Goal: Find specific page/section: Find specific page/section

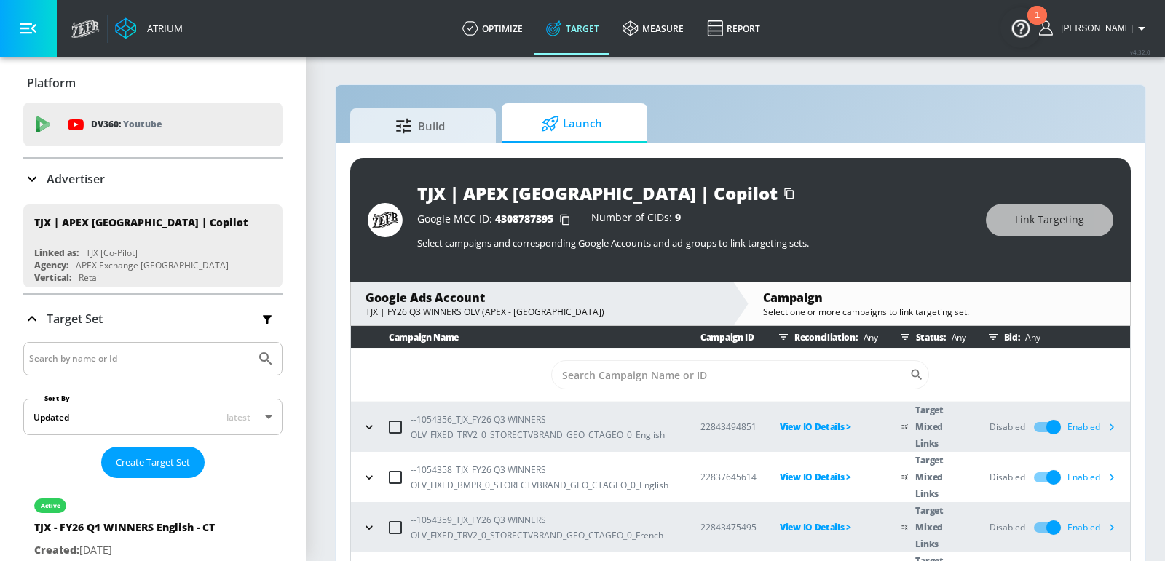
scroll to position [71, 0]
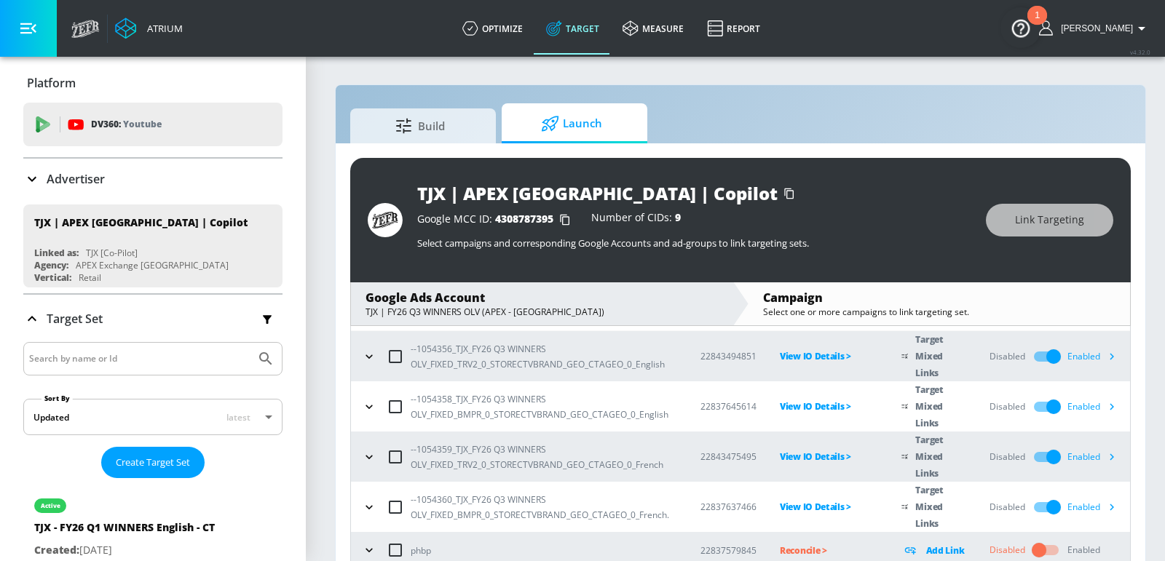
click at [108, 184] on div "Advertiser" at bounding box center [152, 178] width 259 height 17
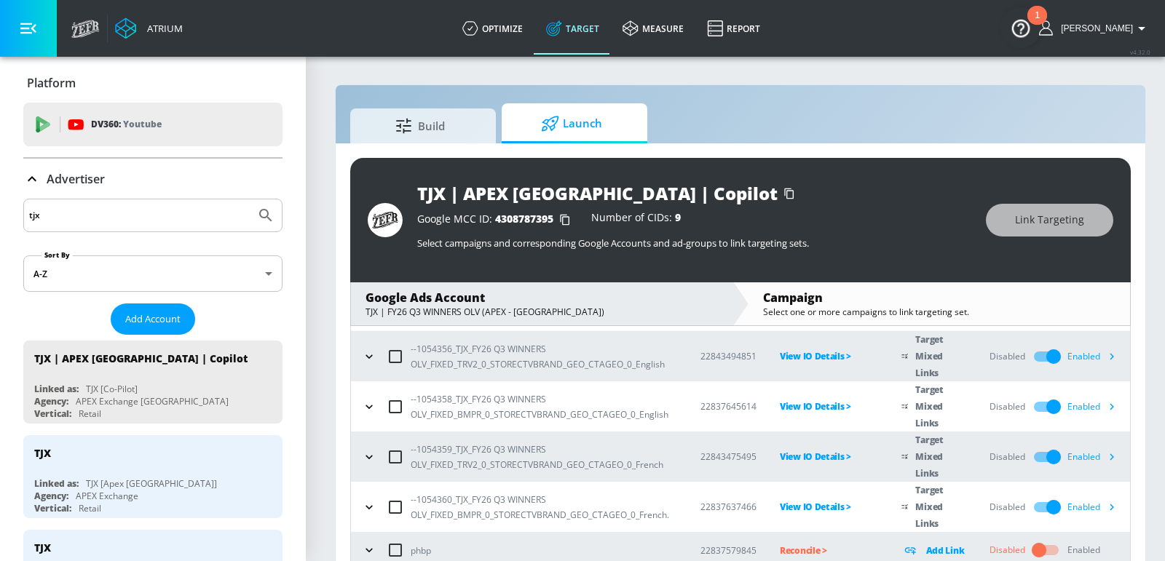
click at [106, 210] on input "tjx" at bounding box center [139, 215] width 221 height 19
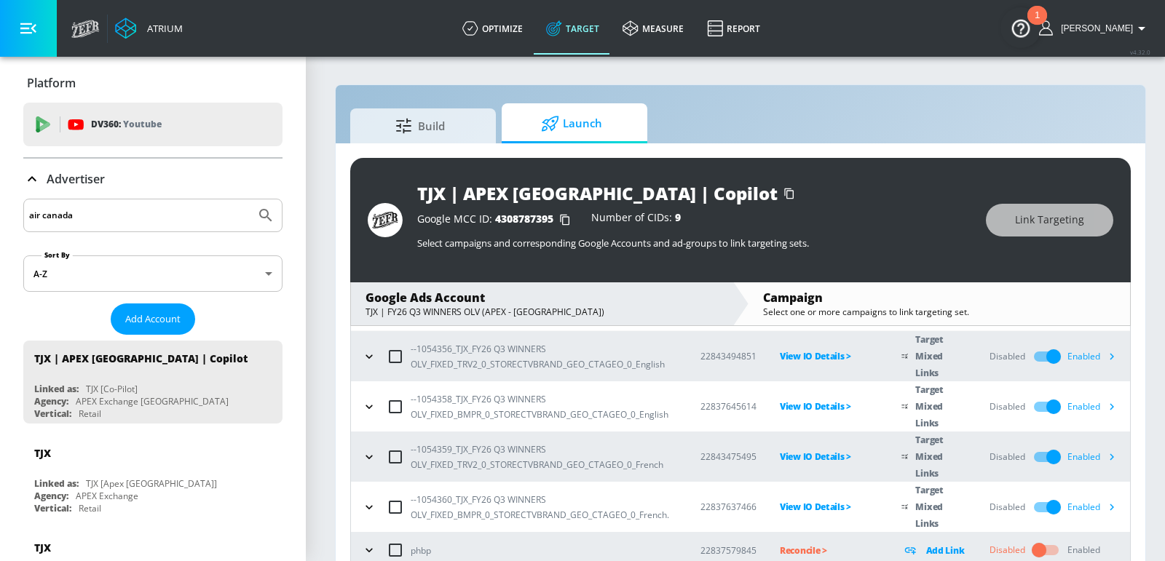
type input "air canada"
click at [250, 199] on button "Submit Search" at bounding box center [266, 215] width 32 height 32
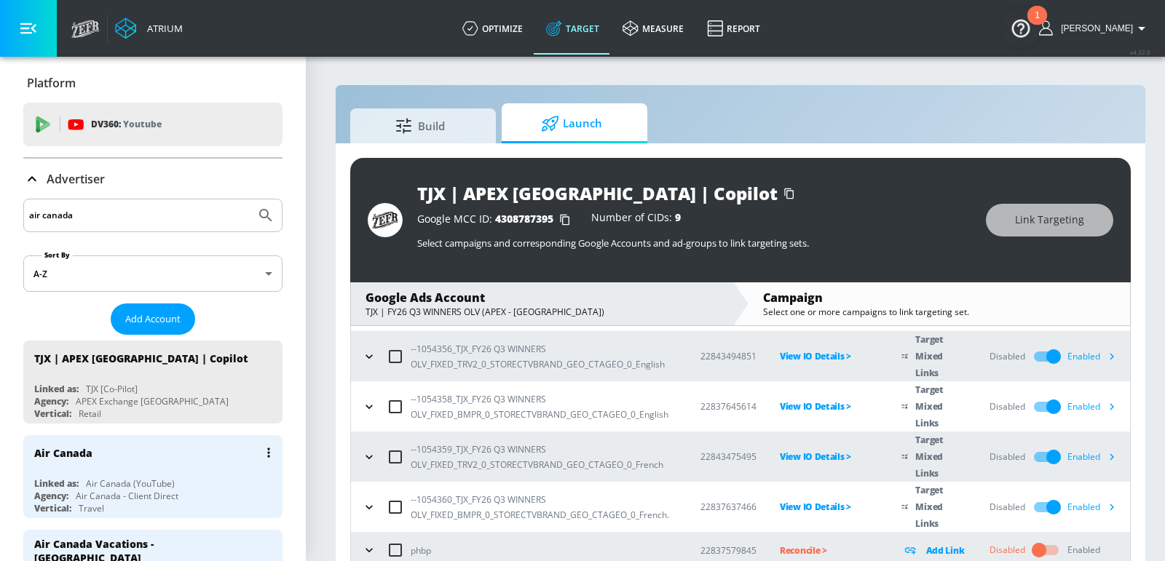
click at [139, 457] on div "Air Canada" at bounding box center [156, 452] width 245 height 35
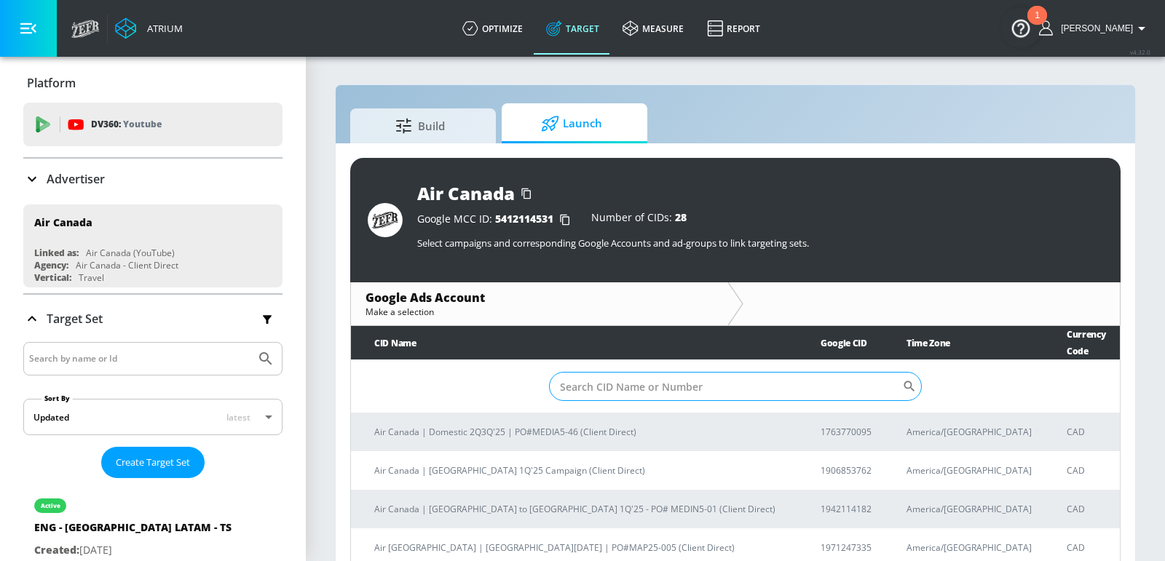
click at [673, 373] on input "Sort By" at bounding box center [725, 386] width 353 height 29
paste input "9280013180"
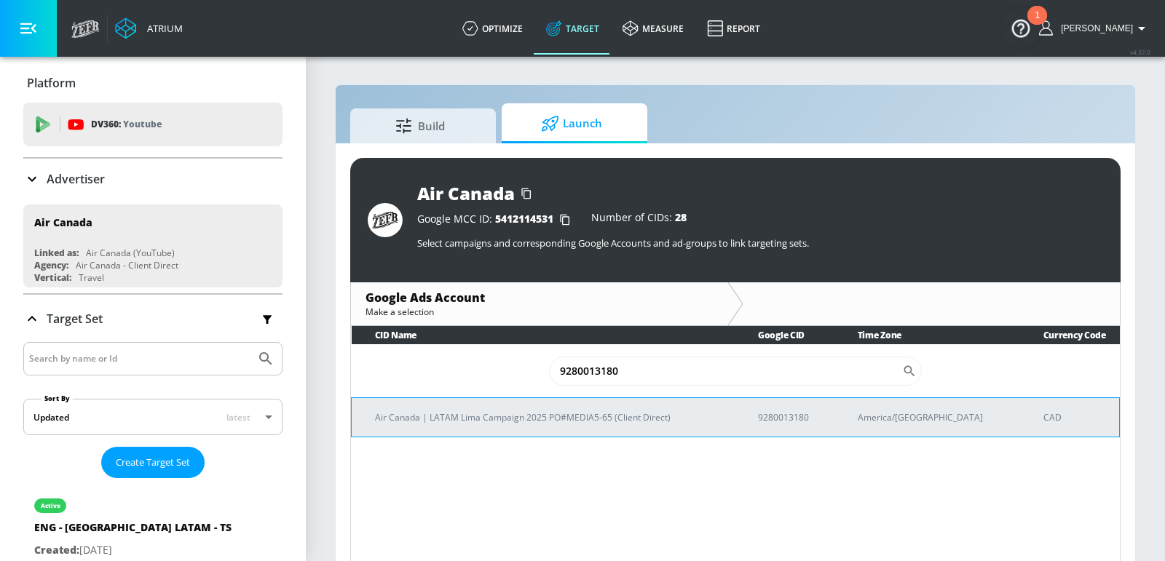
type input "9280013180"
click at [537, 413] on p "Air Canada | LATAM Lima Campaign 2025 PO#MEDIA5-65 (Client Direct)" at bounding box center [549, 417] width 348 height 15
